Goal: Check status: Check status

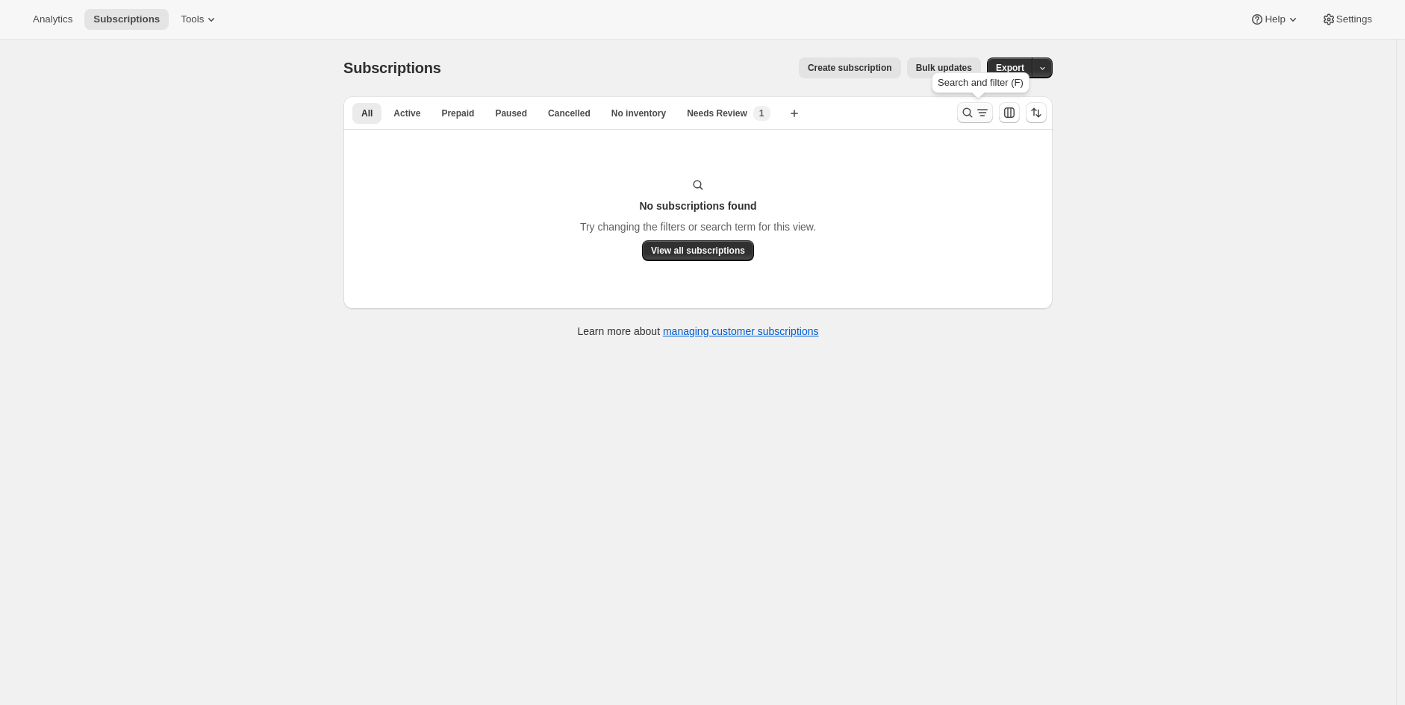
click at [963, 120] on button "Search and filter results" at bounding box center [975, 112] width 36 height 21
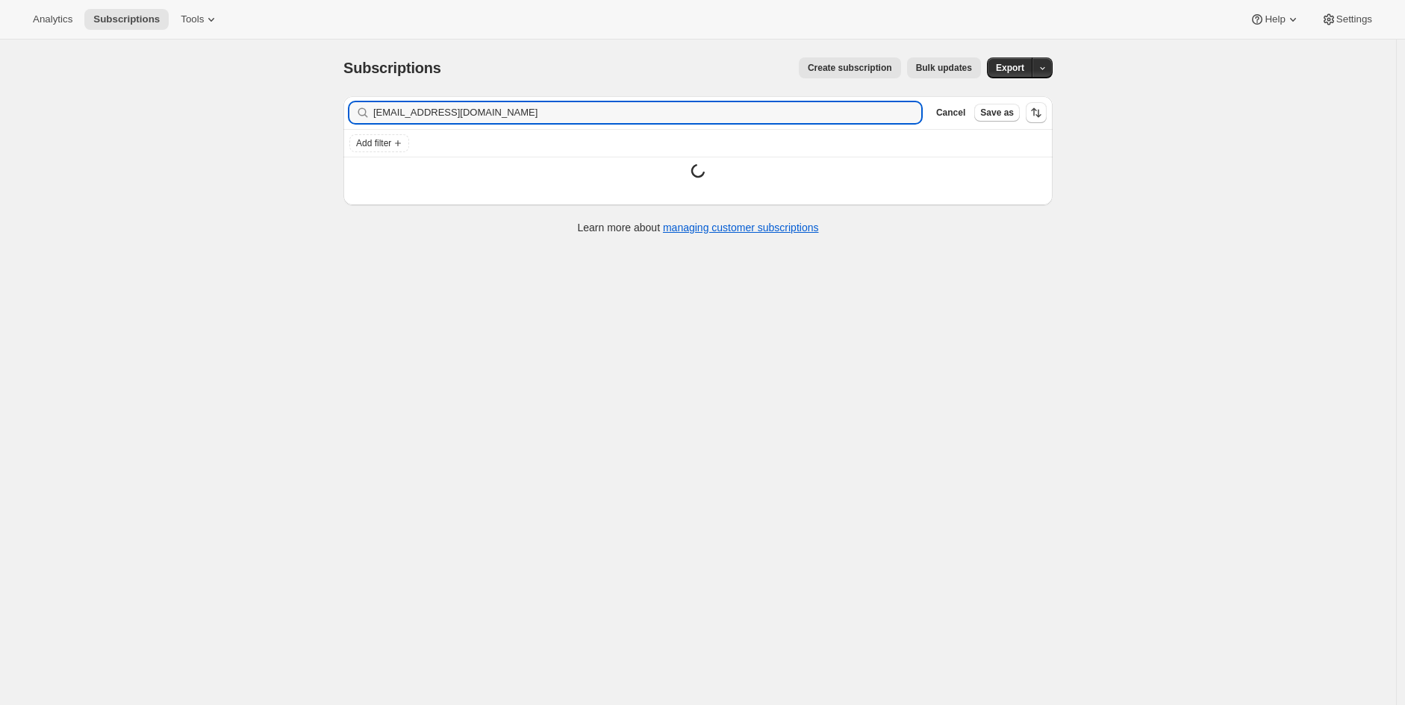
type input "Crosenrooney@yahoo.com"
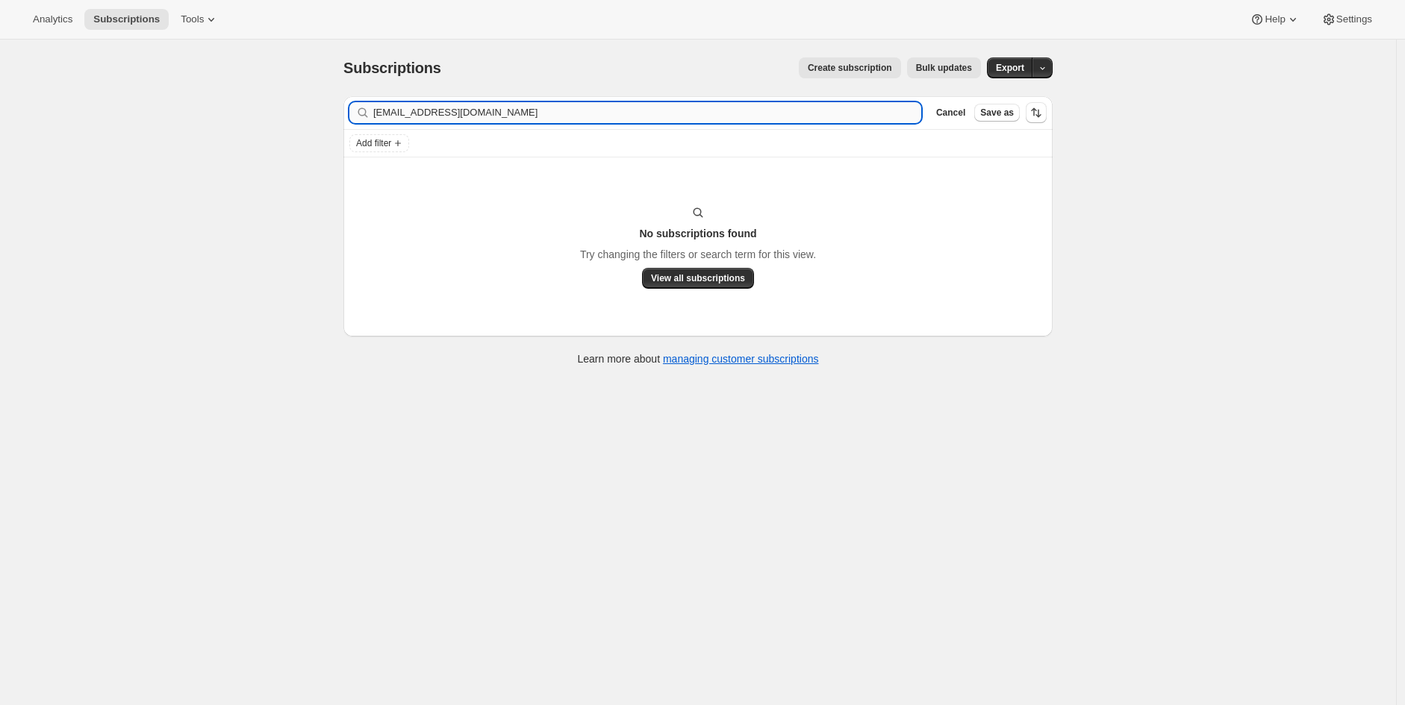
click at [481, 113] on input "Crosenrooney@yahoo.com" at bounding box center [647, 112] width 548 height 21
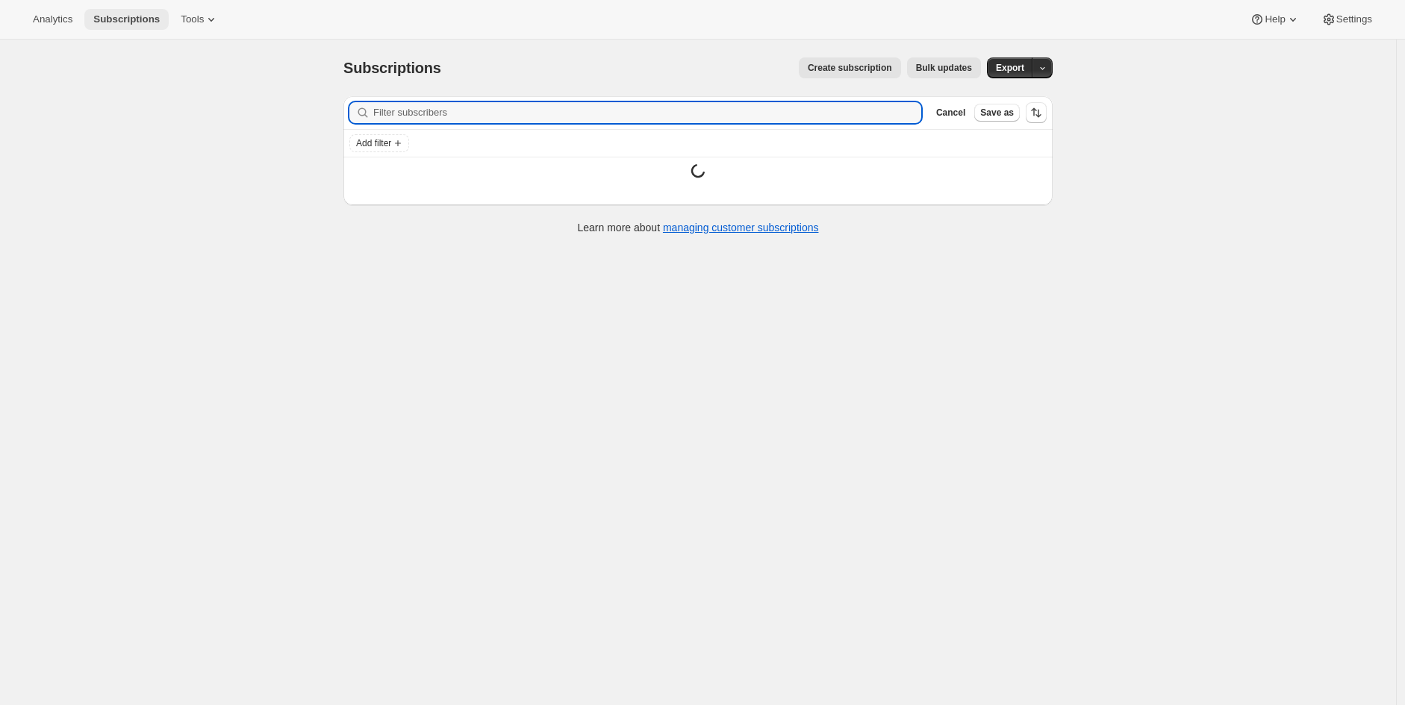
click at [116, 16] on span "Subscriptions" at bounding box center [126, 19] width 66 height 12
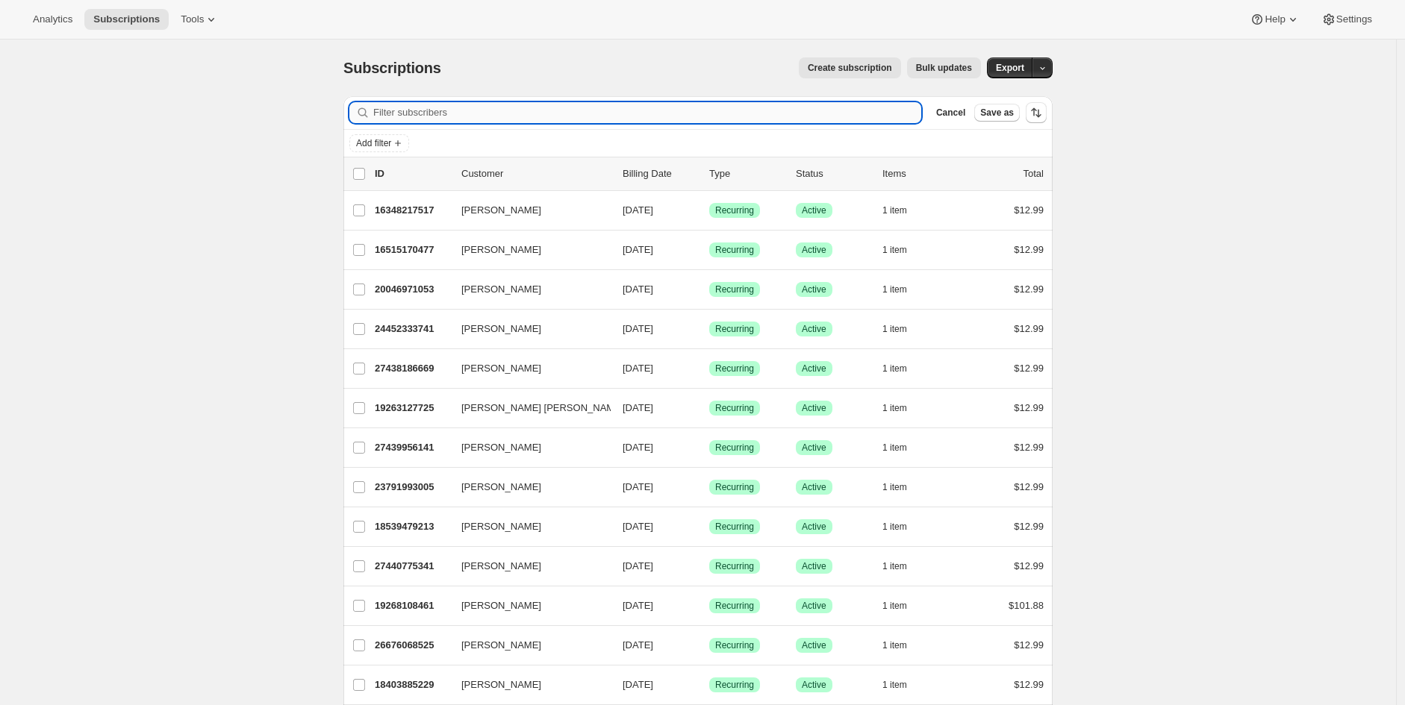
click at [885, 112] on input "Filter subscribers" at bounding box center [647, 112] width 548 height 21
paste input "Crosenrooney@yahoo.com"
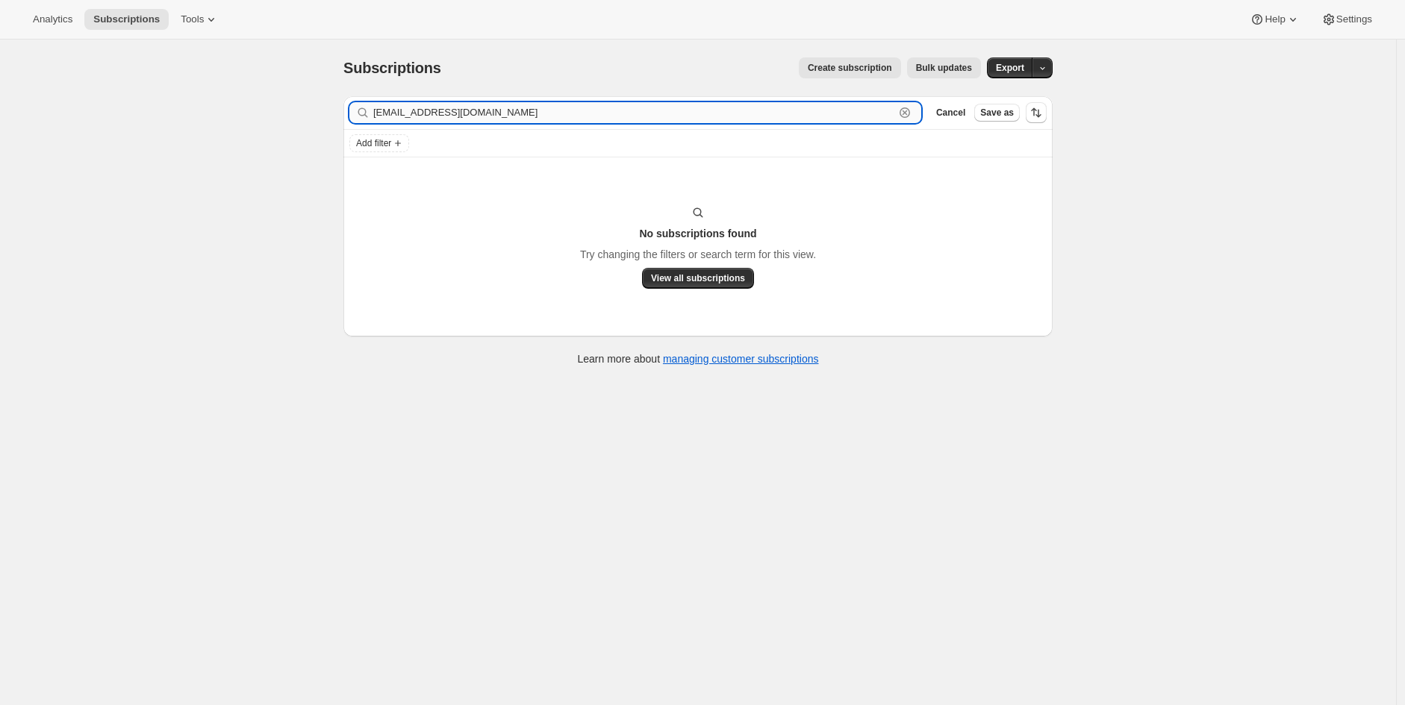
click at [382, 116] on input "Crosenrooney@yahoo.com" at bounding box center [633, 112] width 521 height 21
type input "crosenrooney@yahoo.com"
